Goal: Register for event/course

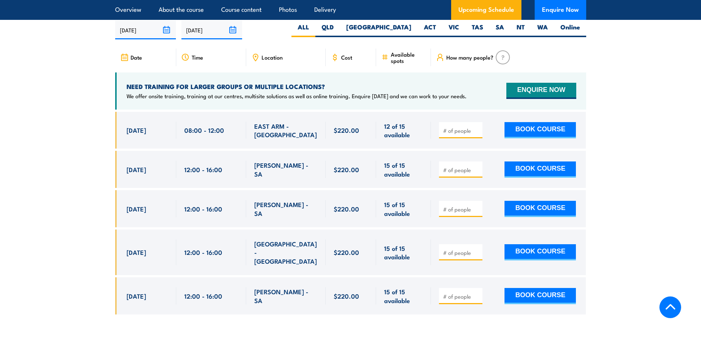
scroll to position [1141, 0]
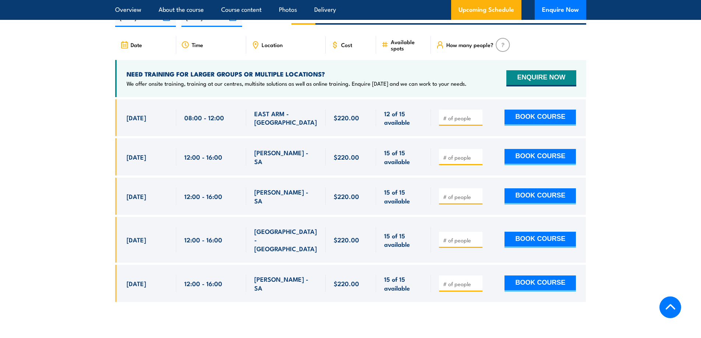
click at [287, 115] on span "EAST ARM - [GEOGRAPHIC_DATA]" at bounding box center [285, 117] width 63 height 17
click at [272, 116] on span "EAST ARM - [GEOGRAPHIC_DATA]" at bounding box center [285, 117] width 63 height 17
click at [270, 116] on span "EAST ARM - [GEOGRAPHIC_DATA]" at bounding box center [285, 117] width 63 height 17
click at [231, 115] on div "08:00 - 12:00" at bounding box center [211, 117] width 54 height 17
click at [282, 115] on span "EAST ARM - [GEOGRAPHIC_DATA]" at bounding box center [285, 117] width 63 height 17
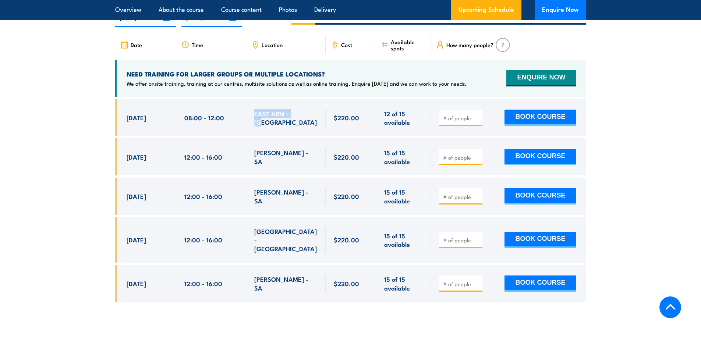
drag, startPoint x: 299, startPoint y: 115, endPoint x: 254, endPoint y: 117, distance: 45.3
click at [254, 117] on div "EAST ARM - [GEOGRAPHIC_DATA]" at bounding box center [285, 117] width 63 height 17
copy span "EAST ARM - [GEOGRAPHIC_DATA]"
click at [82, 176] on section "UPCOMING SCHEDULE FOR - "Manual Handling Training" 18/08/2025 14/02/2026" at bounding box center [350, 149] width 701 height 327
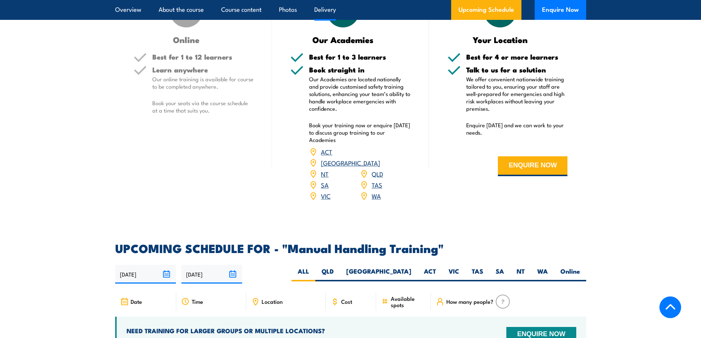
scroll to position [773, 0]
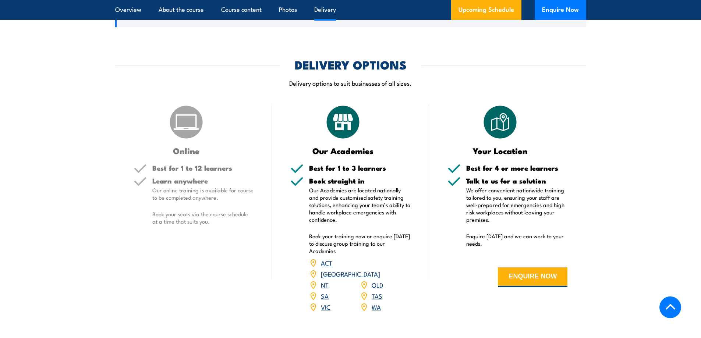
click at [375, 283] on link "QLD" at bounding box center [377, 284] width 11 height 9
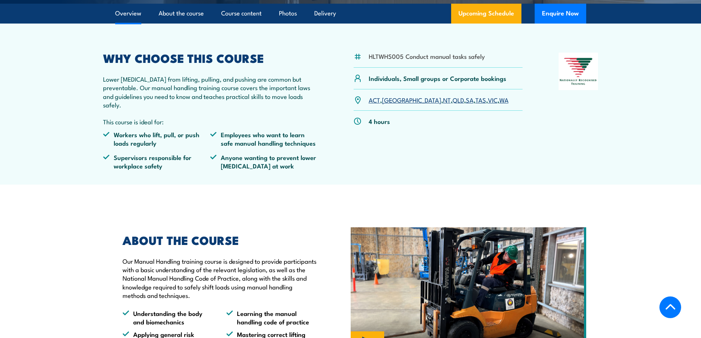
scroll to position [130, 0]
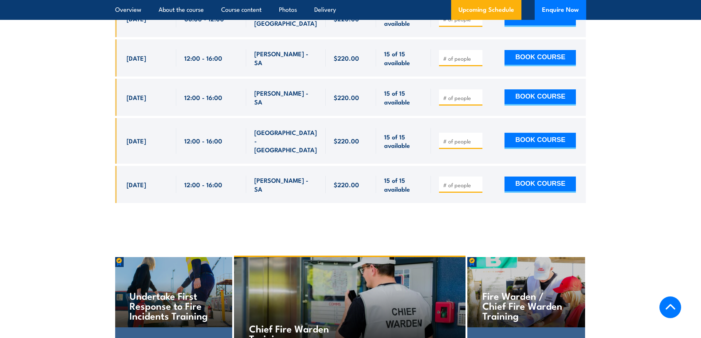
scroll to position [1141, 0]
